Goal: Navigation & Orientation: Find specific page/section

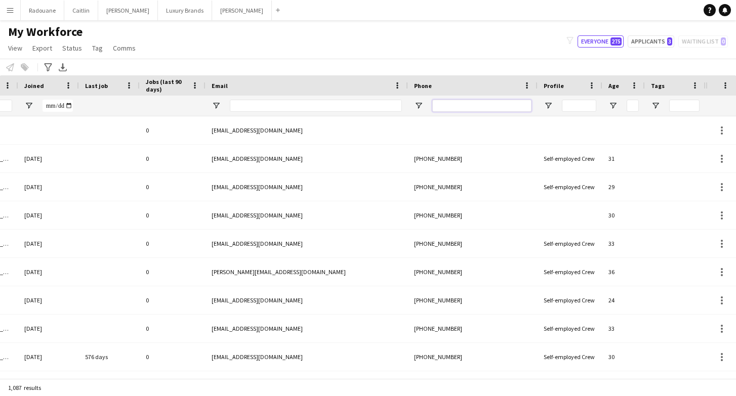
click at [466, 107] on input "Phone Filter Input" at bounding box center [481, 106] width 99 height 12
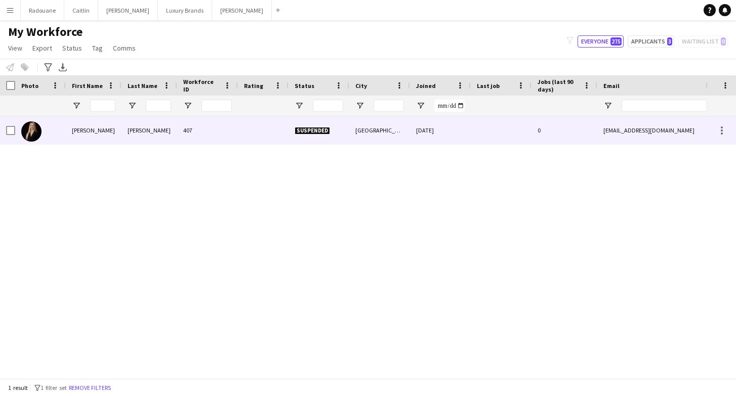
type input "****"
click at [43, 130] on div at bounding box center [40, 130] width 51 height 28
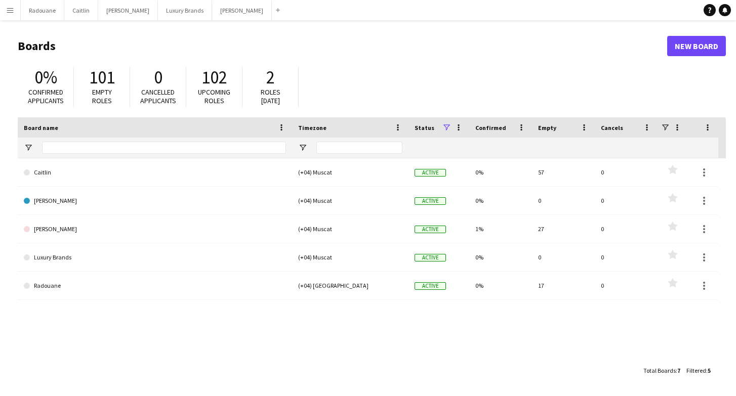
click at [13, 9] on app-icon "Menu" at bounding box center [10, 10] width 8 height 8
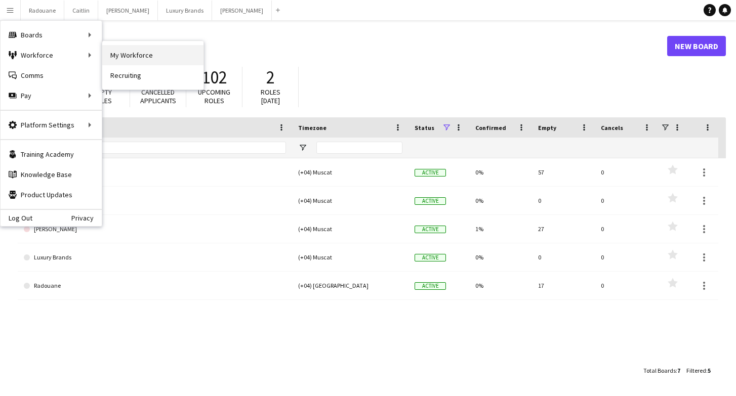
click at [128, 59] on link "My Workforce" at bounding box center [152, 55] width 101 height 20
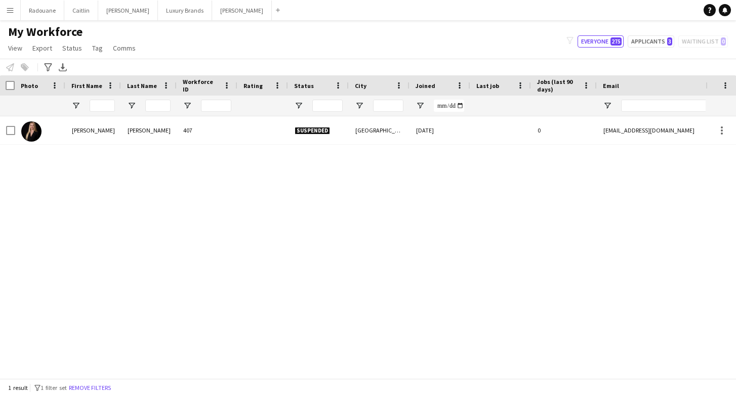
scroll to position [0, 1]
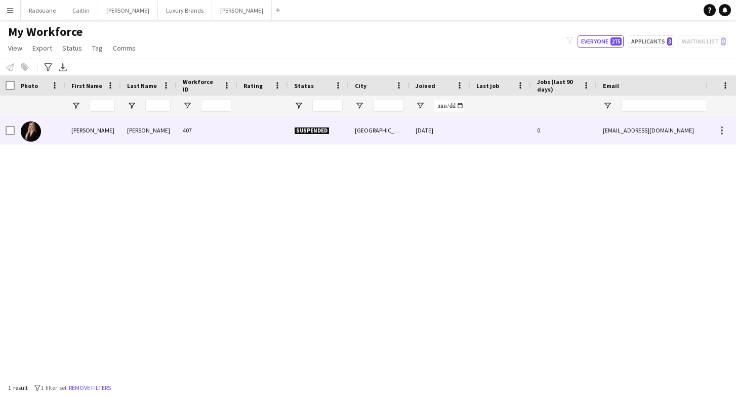
click at [142, 135] on div "[PERSON_NAME]" at bounding box center [149, 130] width 56 height 28
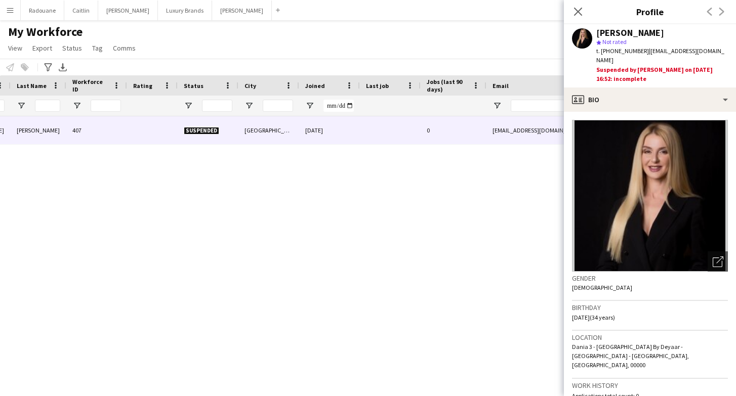
scroll to position [0, 0]
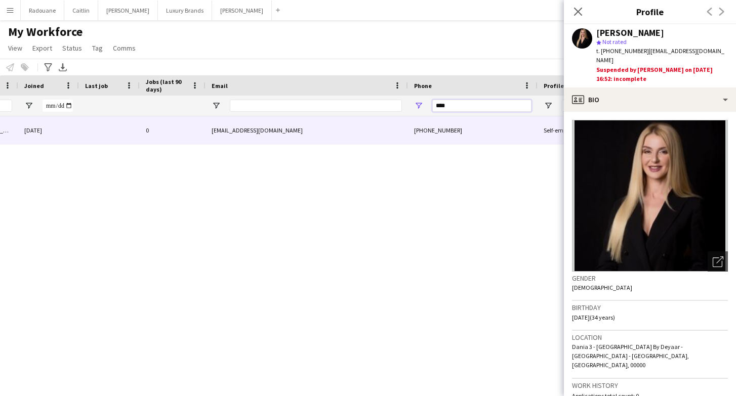
click at [451, 105] on input "****" at bounding box center [481, 106] width 99 height 12
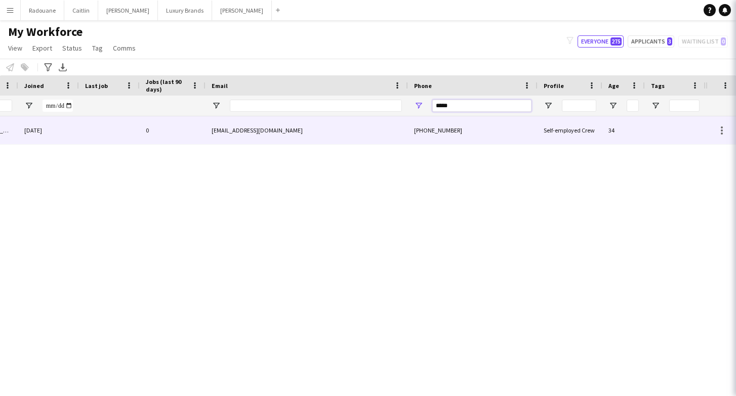
type input "******"
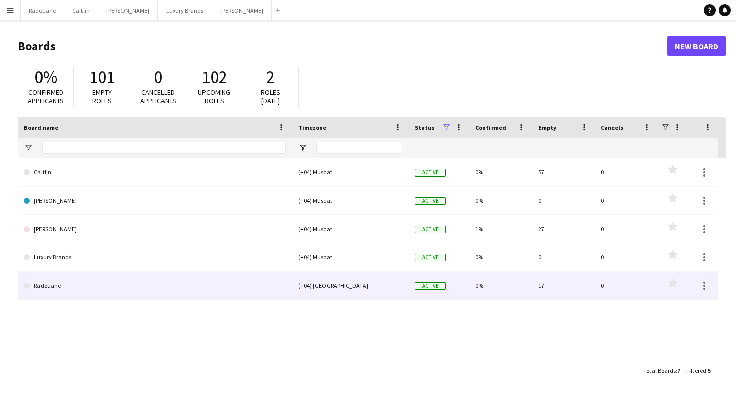
click at [91, 288] on link "Radouane" at bounding box center [155, 286] width 262 height 28
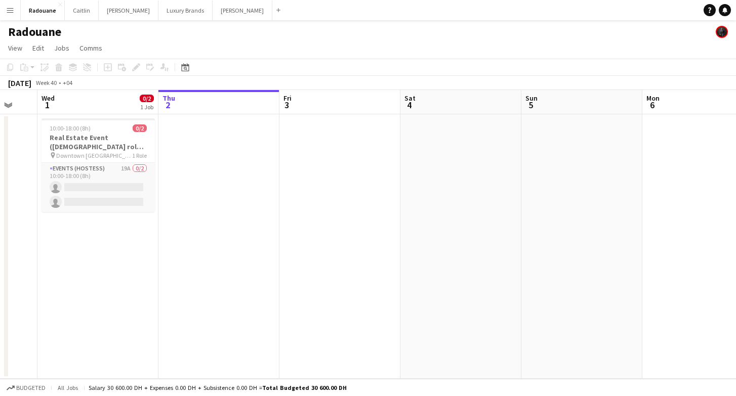
scroll to position [0, 203]
click at [12, 11] on app-icon "Menu" at bounding box center [10, 10] width 8 height 8
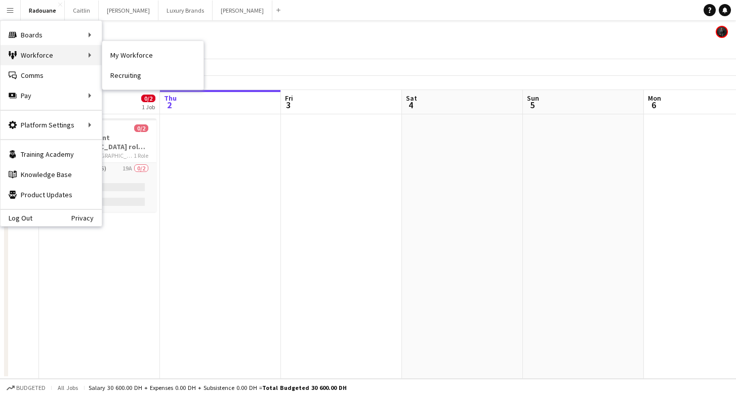
click at [63, 62] on div "Workforce Workforce" at bounding box center [51, 55] width 101 height 20
click at [123, 55] on link "My Workforce" at bounding box center [152, 55] width 101 height 20
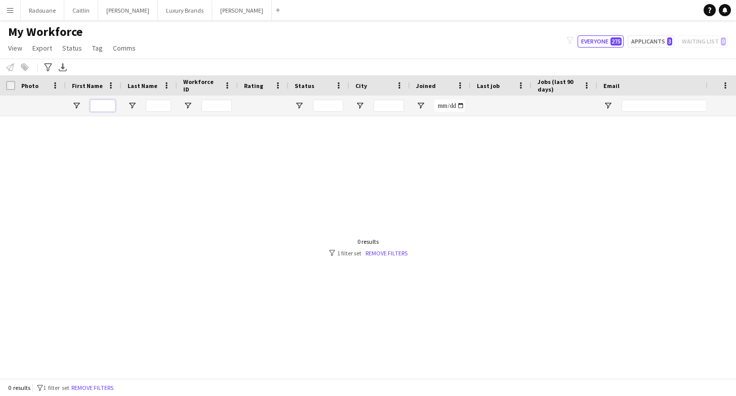
click at [106, 107] on input "First Name Filter Input" at bounding box center [102, 106] width 25 height 12
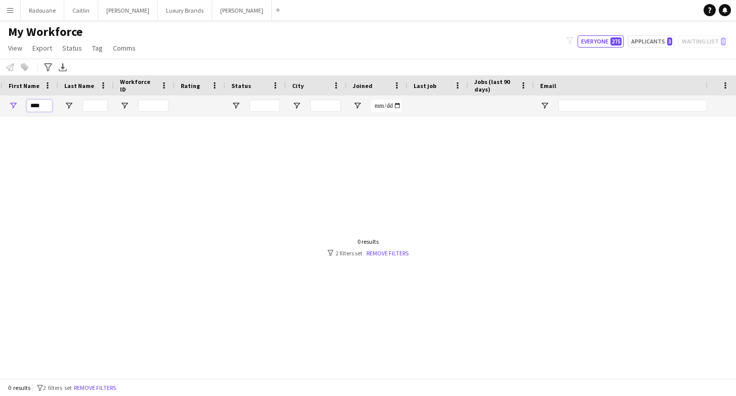
scroll to position [0, 114]
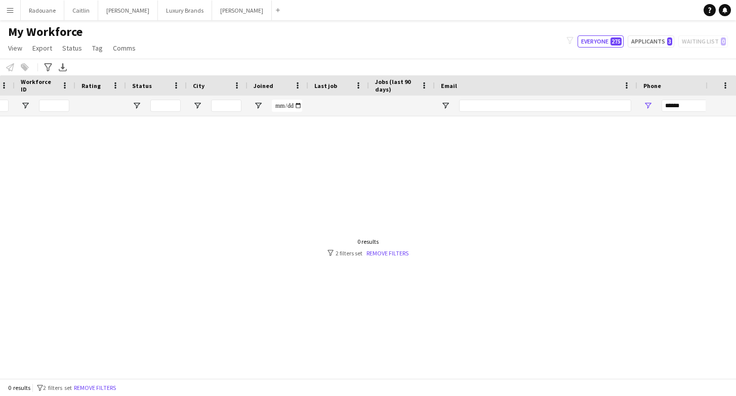
type input "****"
click at [691, 106] on input "******" at bounding box center [711, 106] width 99 height 12
type input "*"
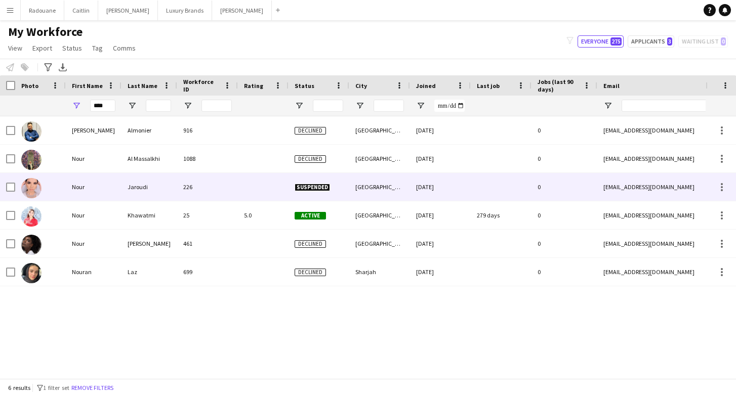
click at [177, 191] on div "226" at bounding box center [207, 187] width 61 height 28
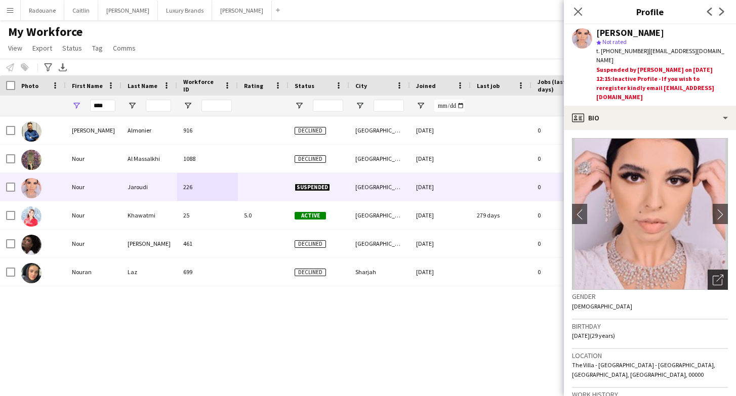
click at [721, 275] on icon "Open photos pop-in" at bounding box center [718, 280] width 11 height 11
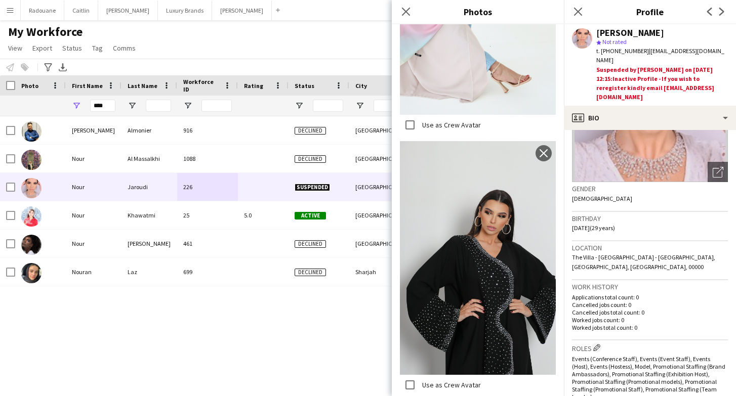
scroll to position [2790, 0]
click at [405, 9] on icon "Close pop-in" at bounding box center [406, 12] width 10 height 10
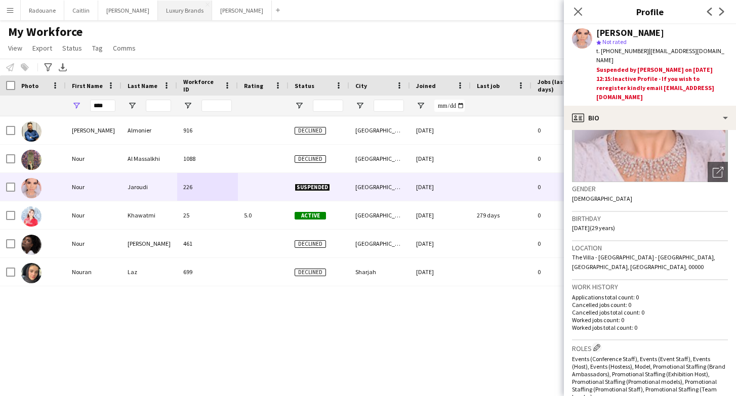
click at [158, 17] on button "Luxury Brands Close" at bounding box center [185, 11] width 54 height 20
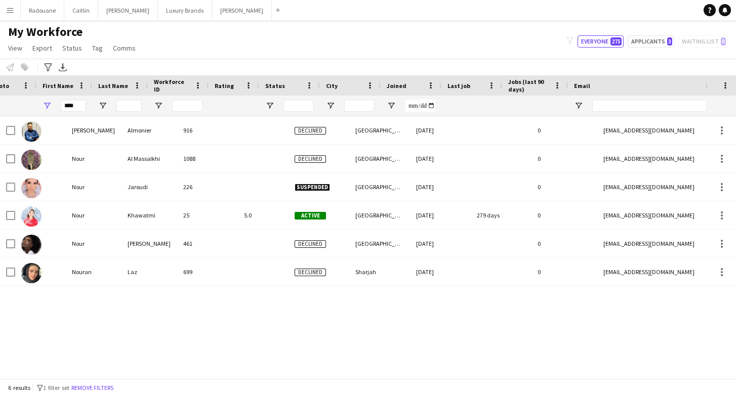
scroll to position [0, 29]
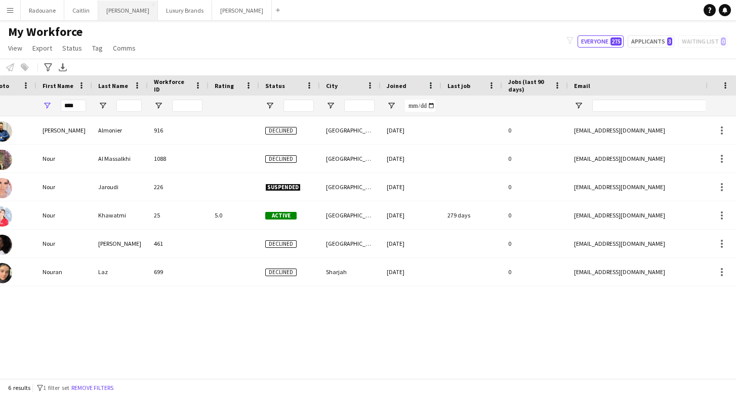
click at [112, 15] on button "Georgi Close" at bounding box center [128, 11] width 60 height 20
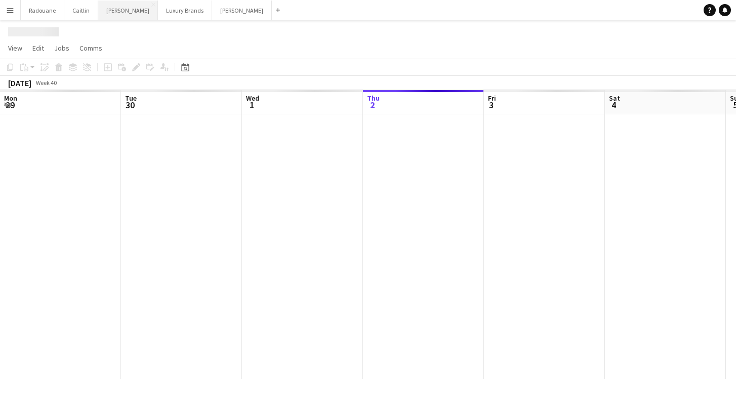
scroll to position [0, 242]
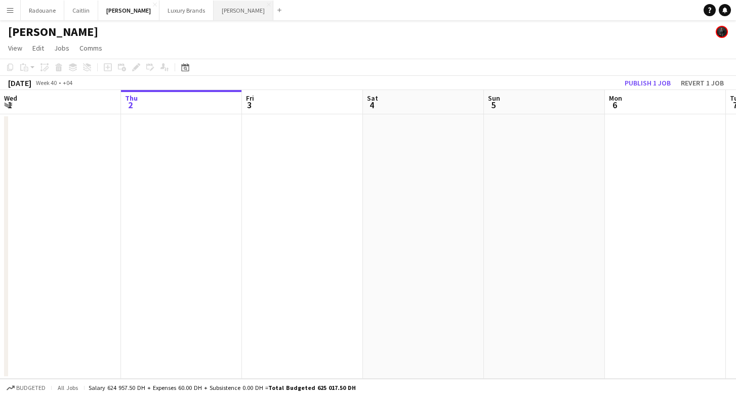
click at [214, 13] on button "Kelly Close" at bounding box center [244, 11] width 60 height 20
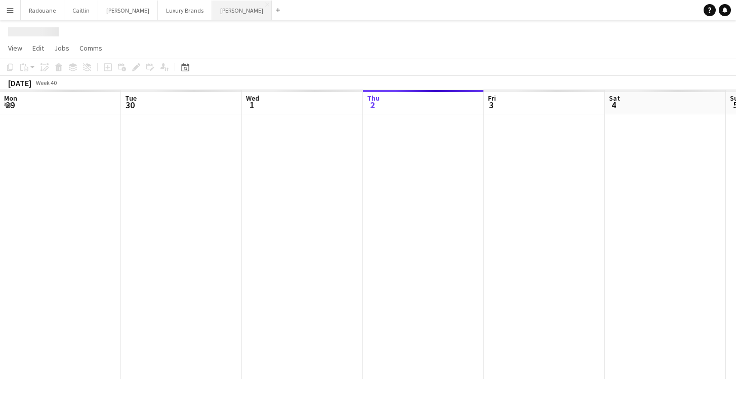
scroll to position [0, 242]
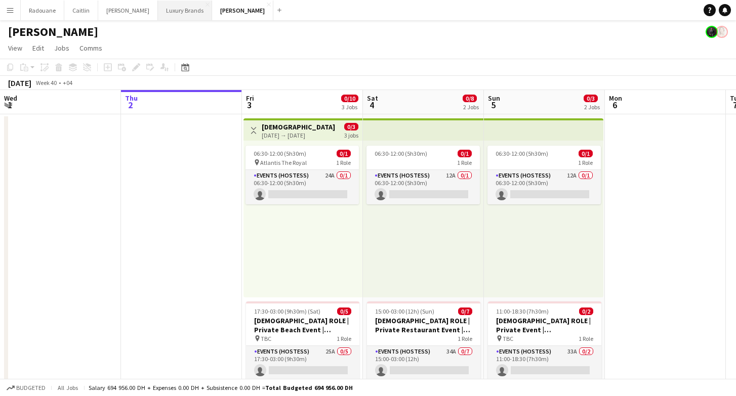
click at [158, 18] on button "Luxury Brands Close" at bounding box center [185, 11] width 54 height 20
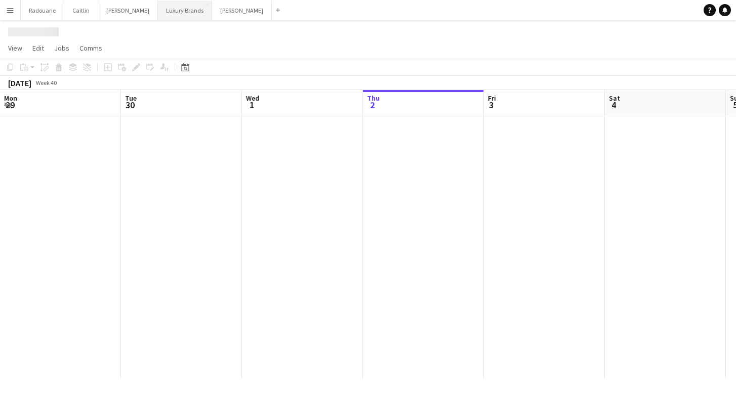
scroll to position [0, 242]
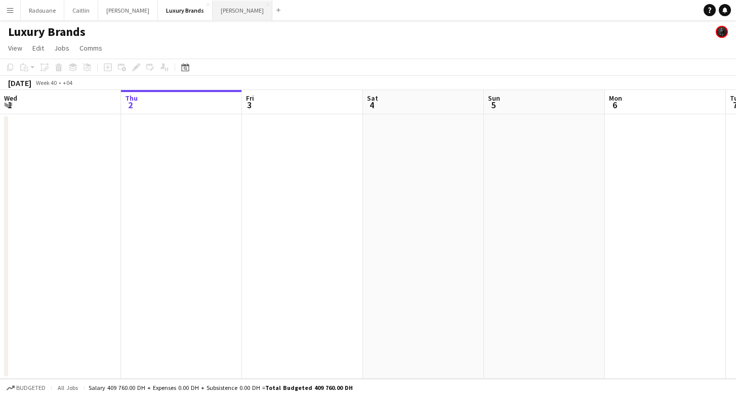
click at [213, 13] on button "Kelly Close" at bounding box center [243, 11] width 60 height 20
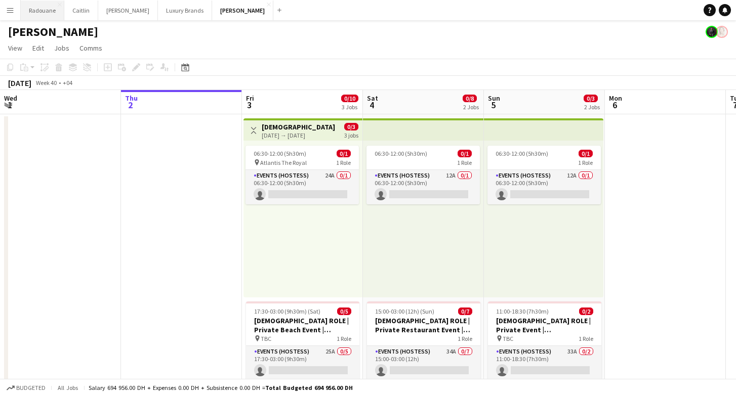
click at [48, 12] on button "Radouane Close" at bounding box center [43, 11] width 44 height 20
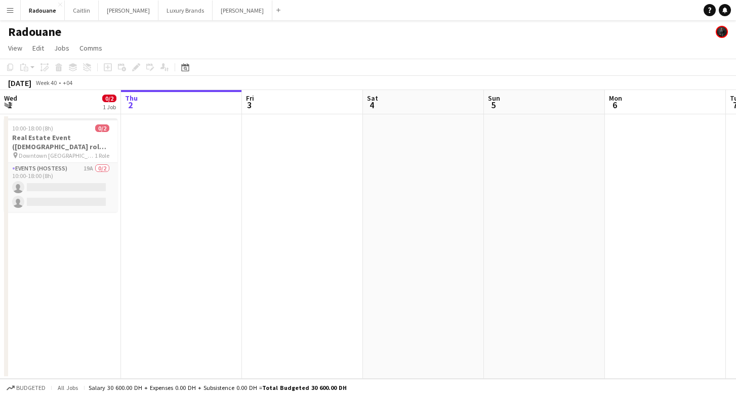
click at [155, 23] on div "Radouane" at bounding box center [368, 29] width 736 height 19
click at [158, 17] on button "Luxury Brands Close" at bounding box center [185, 11] width 54 height 20
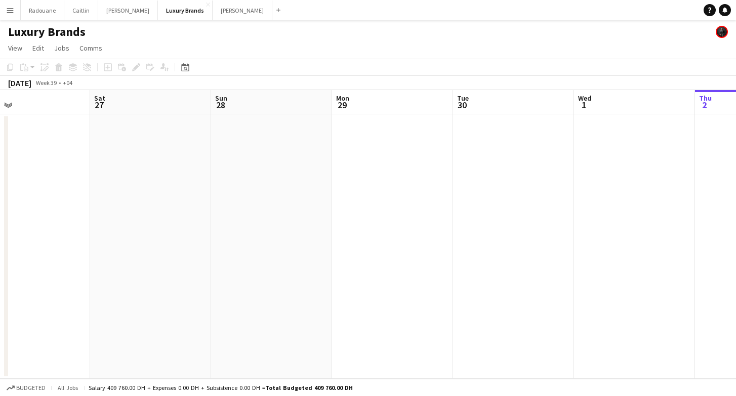
scroll to position [0, 404]
click at [9, 102] on app-icon "Expand/collapse" at bounding box center [8, 105] width 8 height 10
click at [5, 105] on app-icon "Expand/collapse" at bounding box center [8, 105] width 10 height 8
